Goal: Navigation & Orientation: Find specific page/section

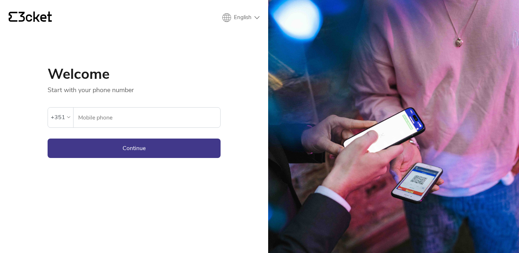
click at [151, 119] on input "Mobile phone" at bounding box center [149, 118] width 142 height 20
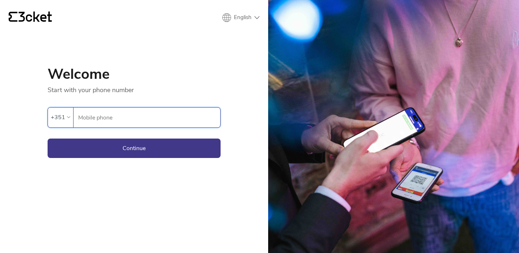
type input "964948293"
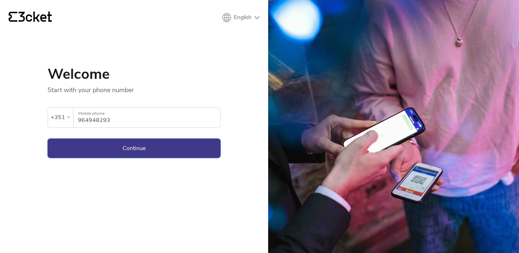
click at [149, 148] on button "Continue" at bounding box center [134, 148] width 173 height 19
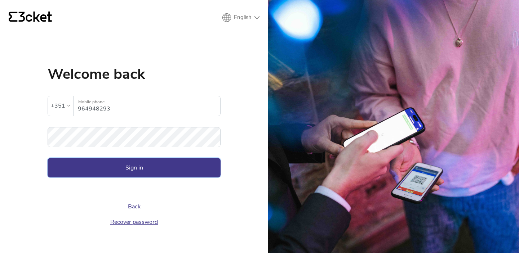
click at [128, 166] on button "Sign in" at bounding box center [134, 167] width 173 height 19
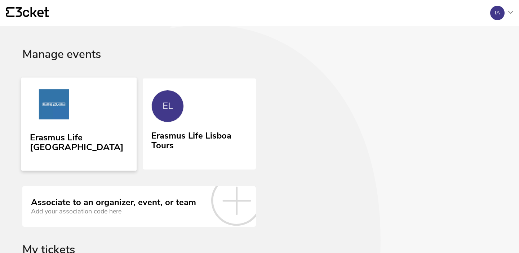
click at [100, 108] on link "Erasmus Life [GEOGRAPHIC_DATA]" at bounding box center [78, 124] width 115 height 93
click at [191, 133] on div "Erasmus Life Lisboa Tours" at bounding box center [199, 139] width 98 height 23
